Goal: Information Seeking & Learning: Find specific fact

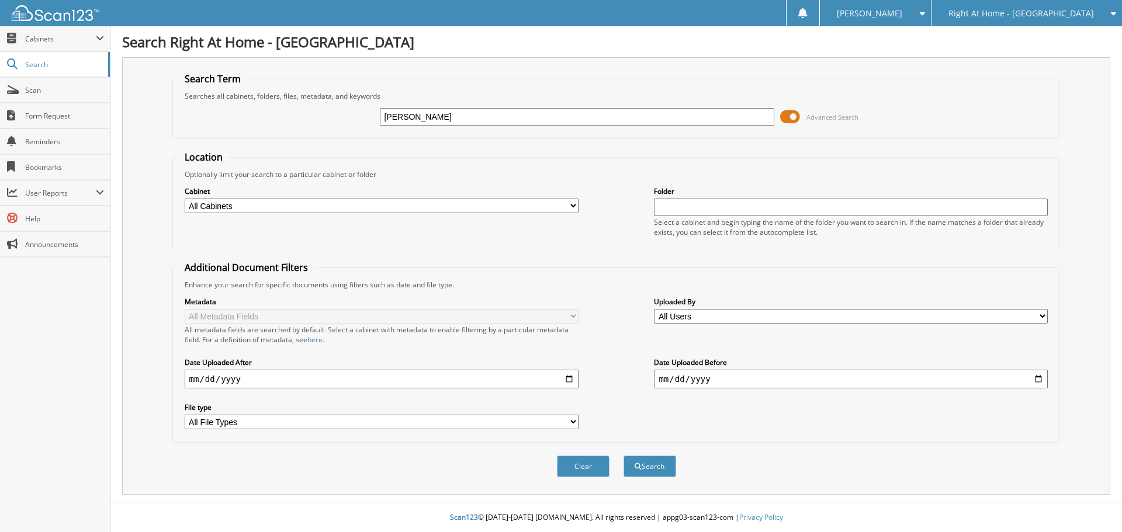
type input "huston"
click at [624, 456] on button "Search" at bounding box center [650, 467] width 53 height 22
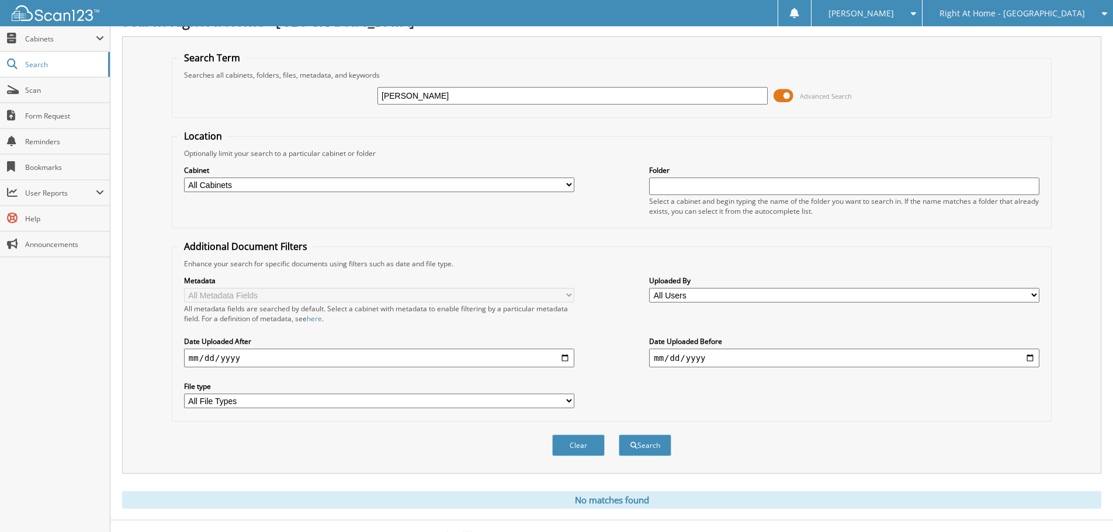
scroll to position [39, 0]
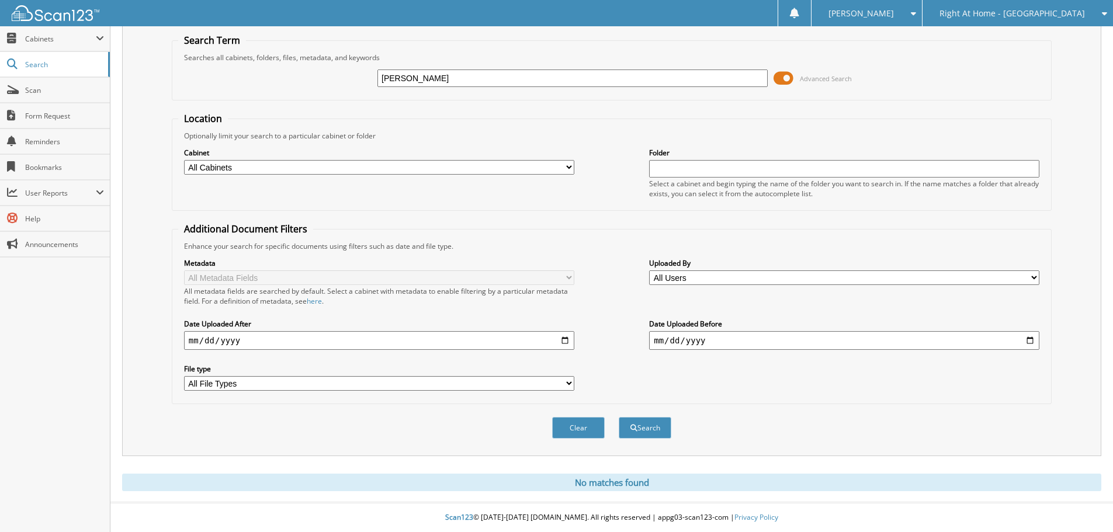
drag, startPoint x: 452, startPoint y: 77, endPoint x: -26, endPoint y: 95, distance: 479.0
click at [0, 95] on html "Deanna Y. Settings Logout Right At Home - Huntsville Right At Home - Nashville …" at bounding box center [556, 246] width 1113 height 571
type input "l"
type input "layne"
click at [619, 417] on button "Search" at bounding box center [645, 428] width 53 height 22
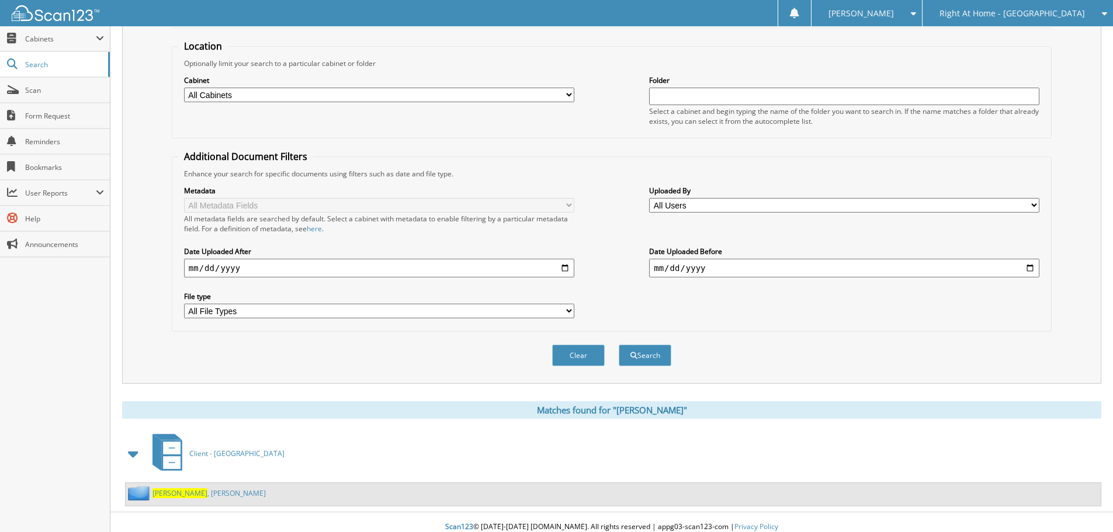
scroll to position [121, 0]
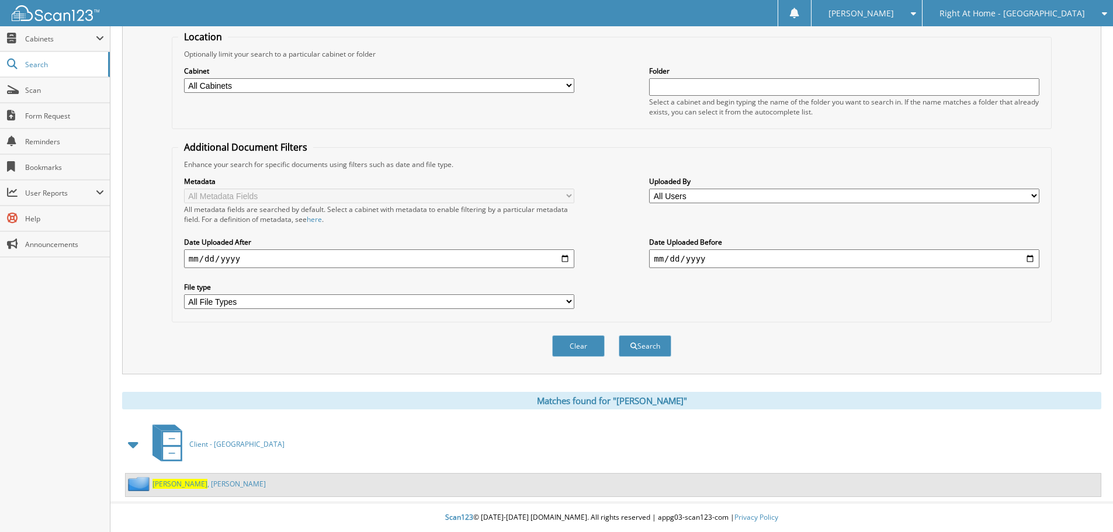
click at [174, 482] on link "Layne , Kenneth" at bounding box center [209, 484] width 113 height 10
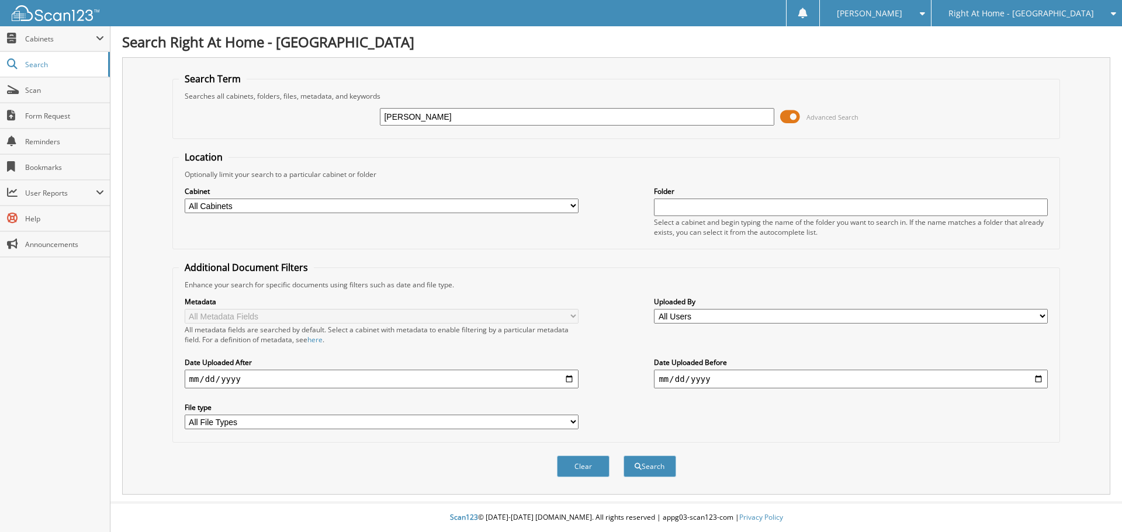
type input "[PERSON_NAME]"
click at [624, 456] on button "Search" at bounding box center [650, 467] width 53 height 22
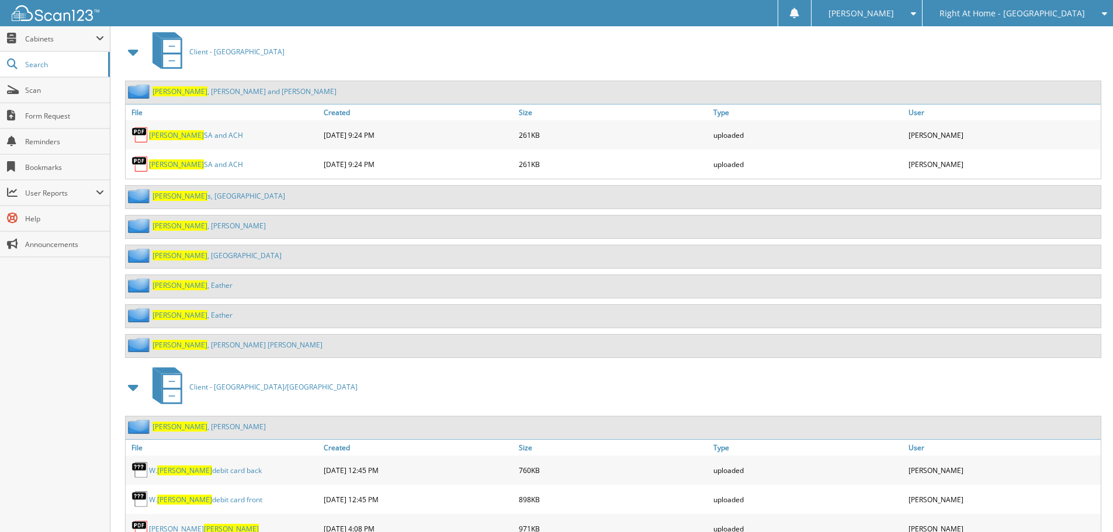
scroll to position [701, 0]
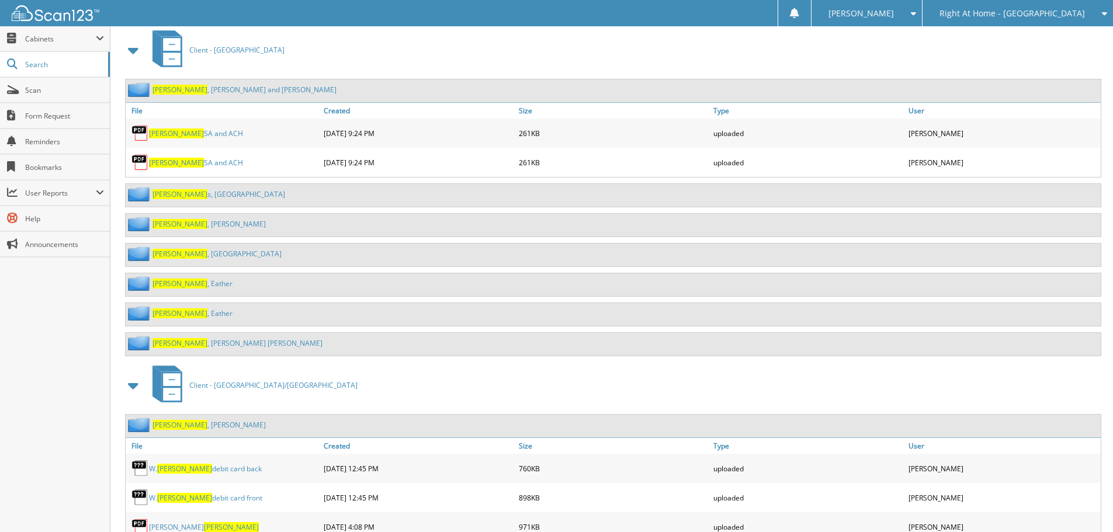
click at [200, 346] on link "Moore , Gertrude Trudy" at bounding box center [238, 343] width 170 height 10
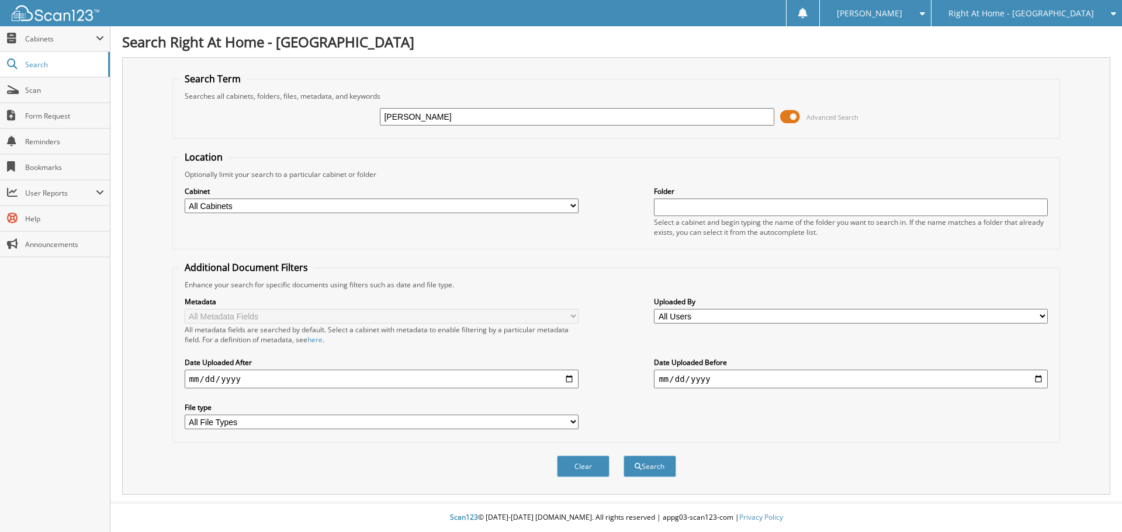
type input "[PERSON_NAME]"
click at [624, 456] on button "Search" at bounding box center [650, 467] width 53 height 22
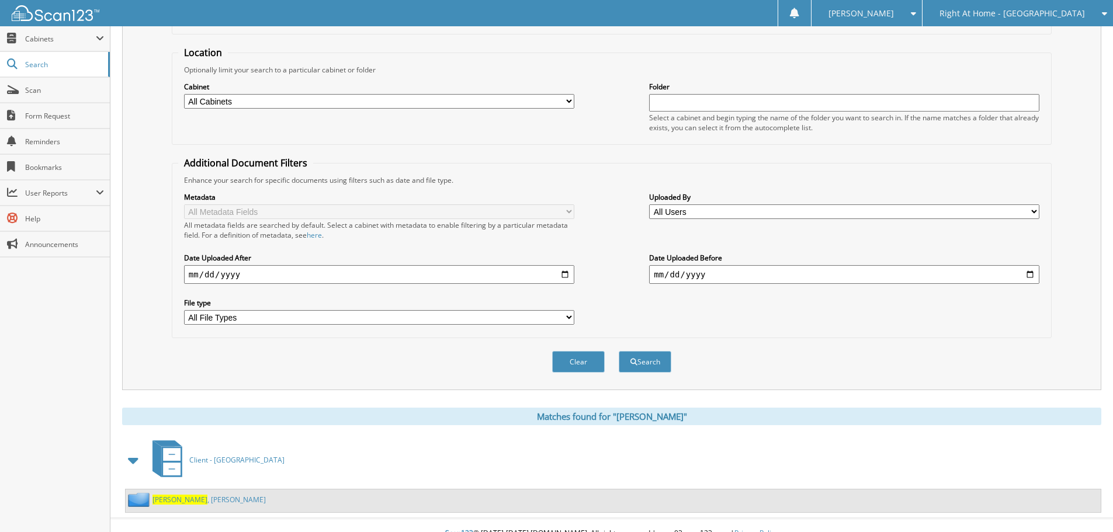
scroll to position [121, 0]
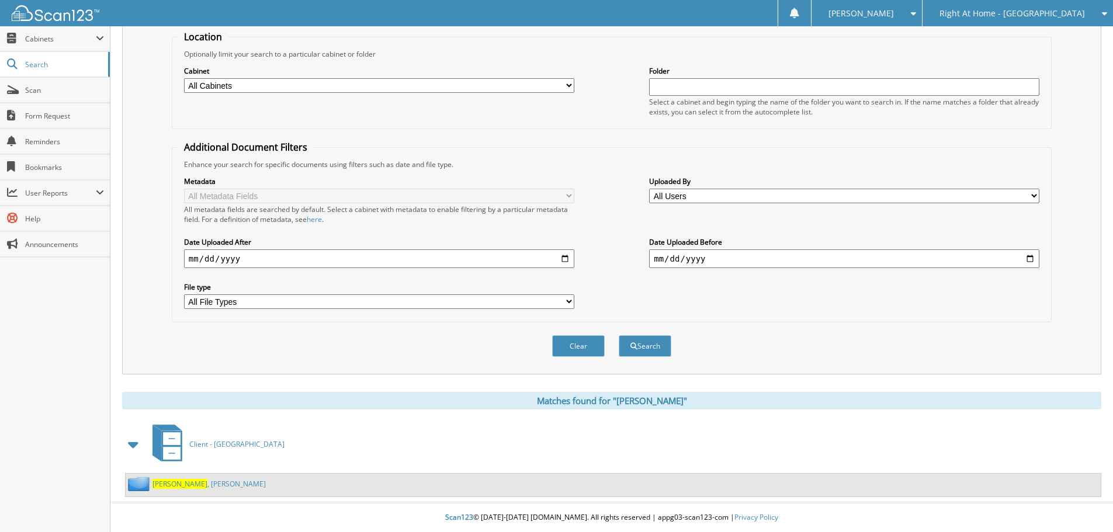
click at [175, 482] on link "[PERSON_NAME]" at bounding box center [209, 484] width 113 height 10
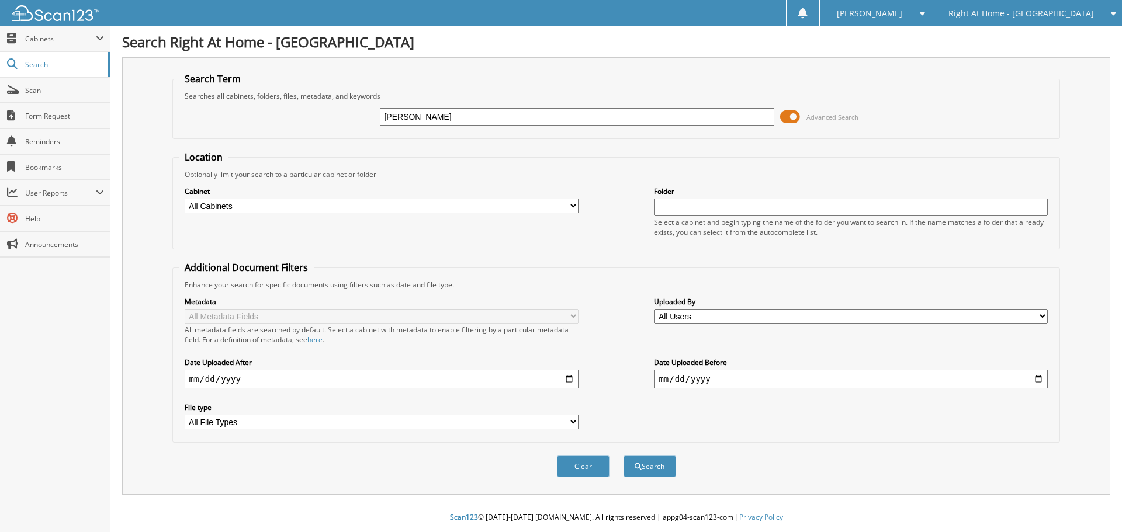
type input "[PERSON_NAME]"
click at [624, 456] on button "Search" at bounding box center [650, 467] width 53 height 22
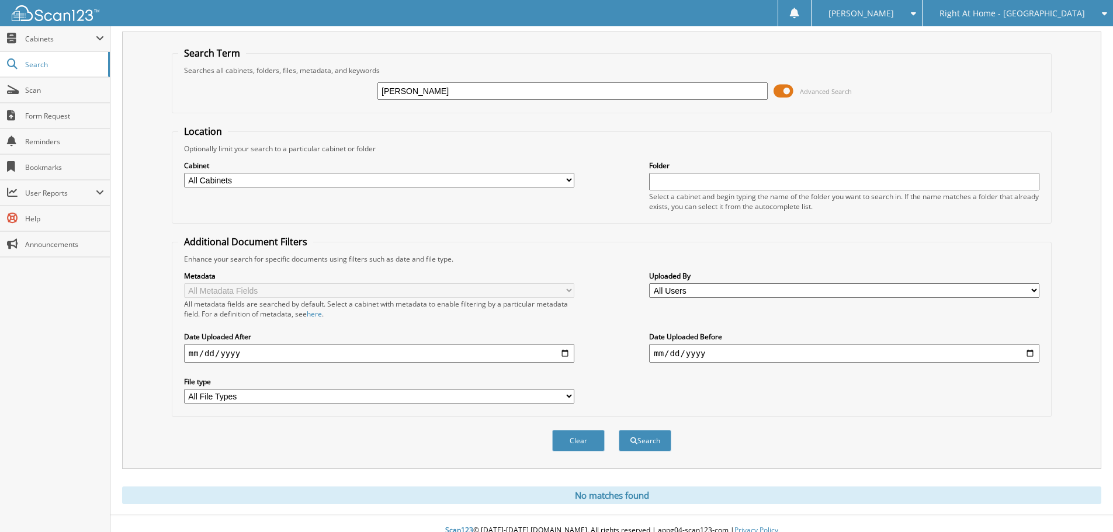
scroll to position [39, 0]
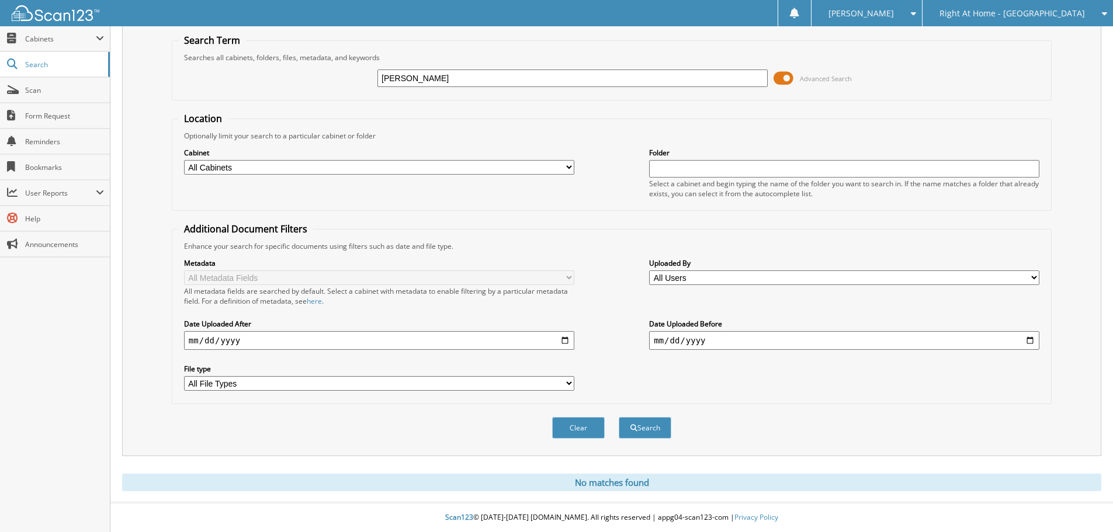
click at [484, 75] on input "[PERSON_NAME]" at bounding box center [573, 79] width 390 height 18
type input "stell"
click at [619, 417] on button "Search" at bounding box center [645, 428] width 53 height 22
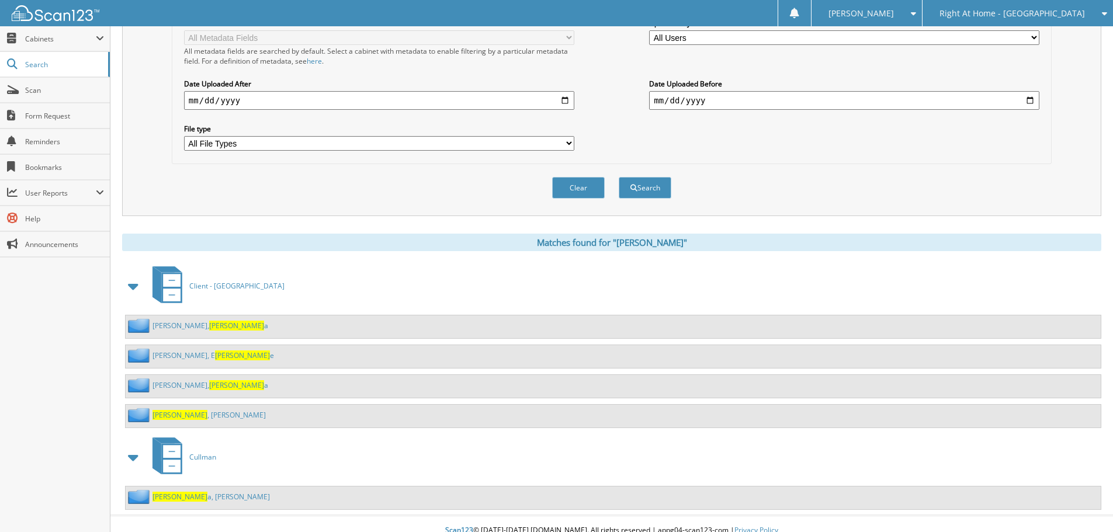
scroll to position [292, 0]
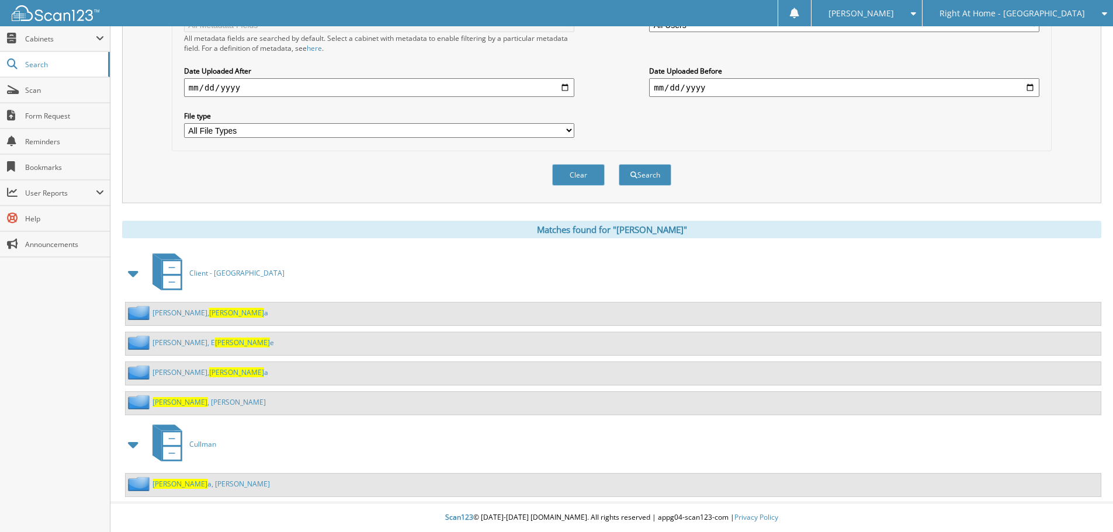
click at [176, 406] on link "Stell , Judy" at bounding box center [209, 402] width 113 height 10
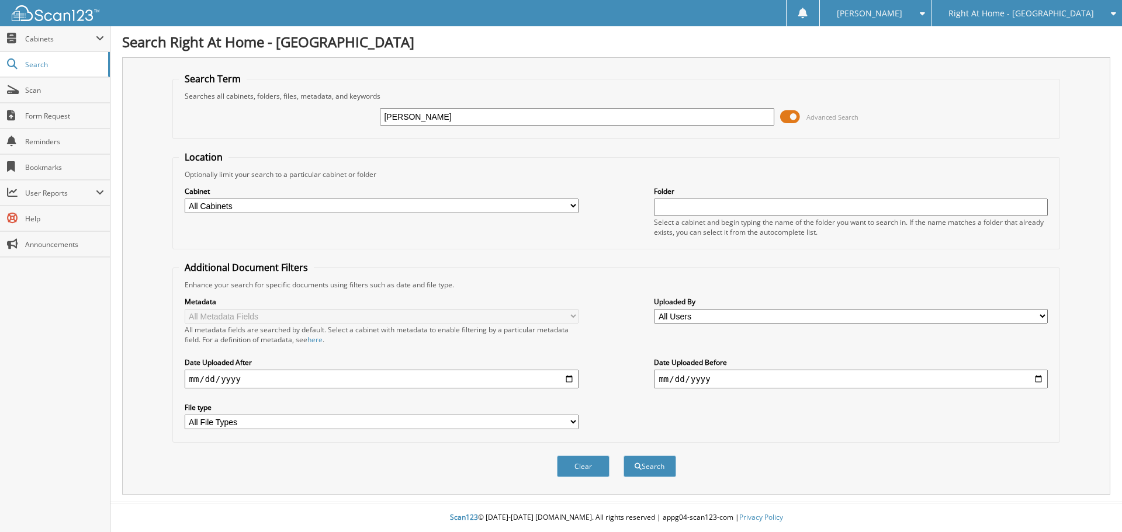
type input "wheeler"
click at [624, 456] on button "Search" at bounding box center [650, 467] width 53 height 22
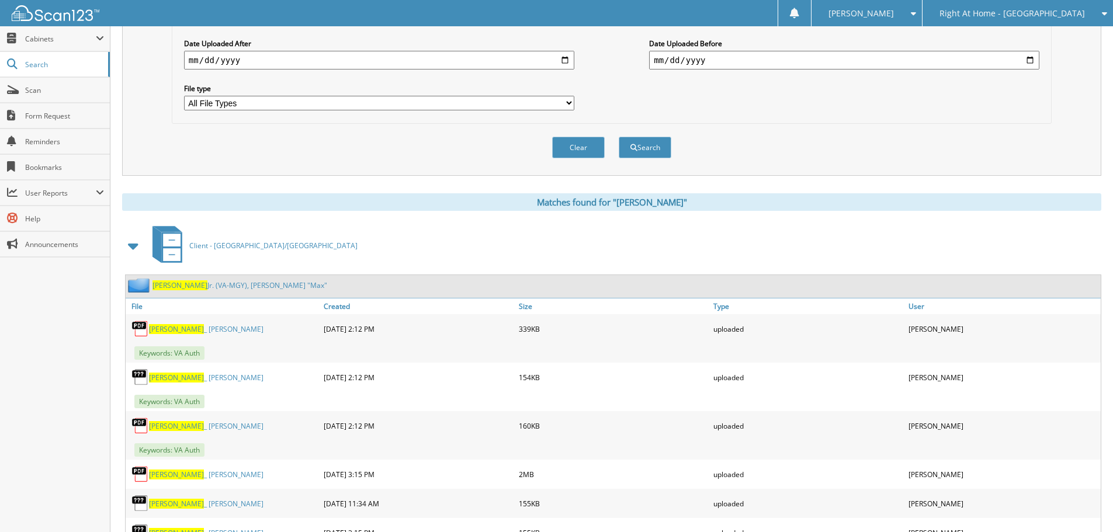
scroll to position [409, 0]
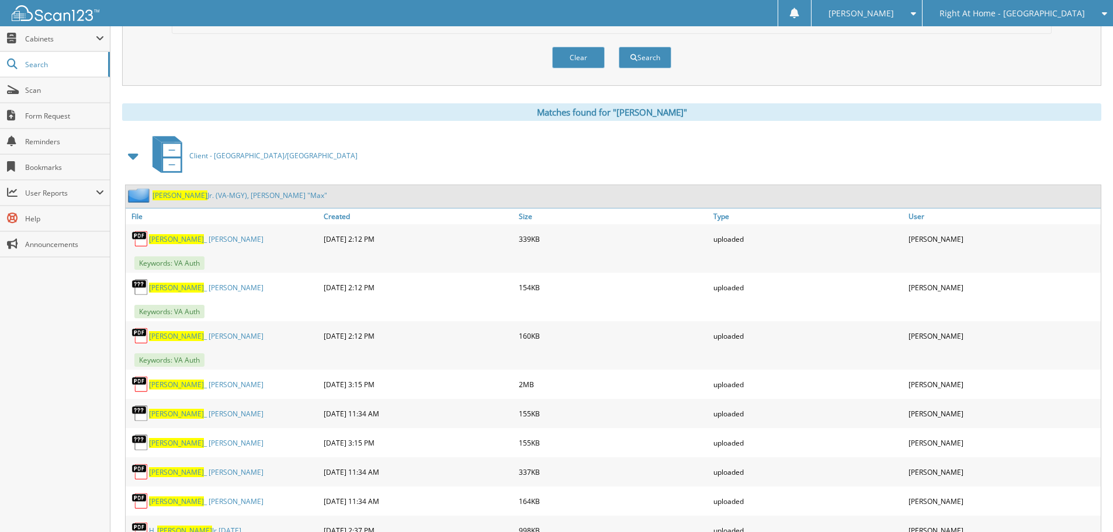
click at [130, 154] on span at bounding box center [134, 156] width 16 height 21
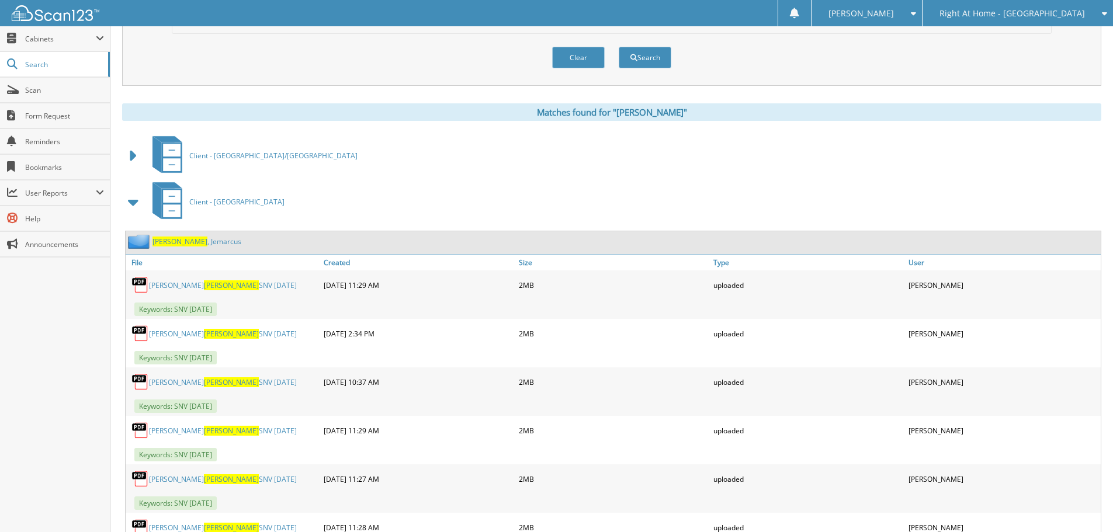
click at [133, 204] on span at bounding box center [134, 202] width 16 height 21
